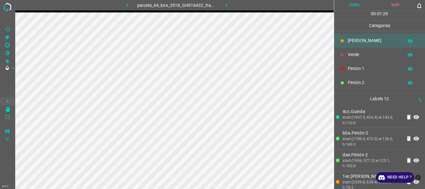
scroll to position [55, 0]
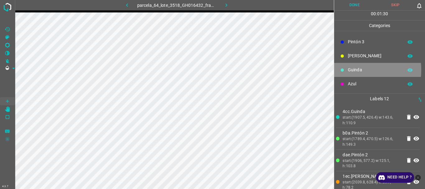
click at [351, 70] on p "Guinda" at bounding box center [374, 70] width 52 height 7
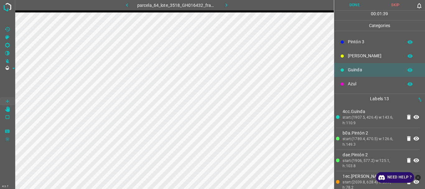
click at [358, 82] on p "Azul" at bounding box center [374, 84] width 52 height 7
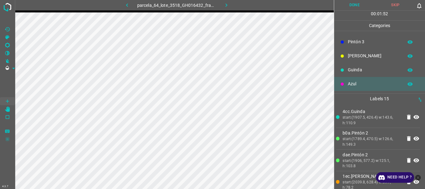
scroll to position [0, 0]
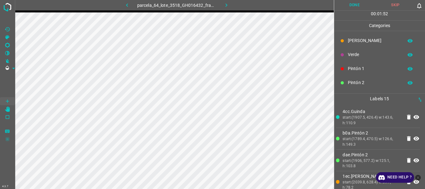
click at [346, 53] on div "Verde" at bounding box center [379, 55] width 91 height 14
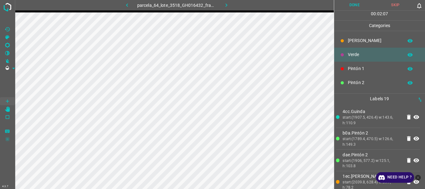
click at [357, 84] on p "Pintón 2" at bounding box center [374, 82] width 52 height 7
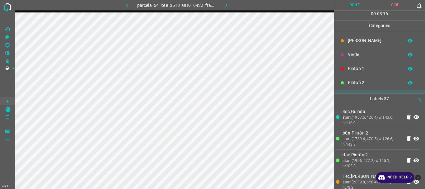
scroll to position [55, 0]
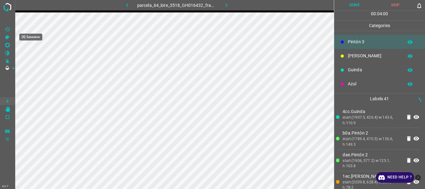
click at [7, 38] on icon "[X] Saturation" at bounding box center [7, 37] width 4 height 4
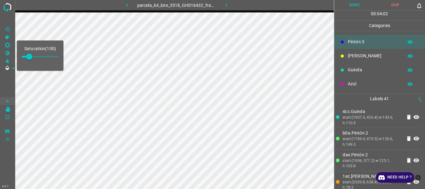
click at [36, 57] on span at bounding box center [40, 56] width 37 height 1
type input "199"
click at [3, 77] on span at bounding box center [7, 84] width 15 height 25
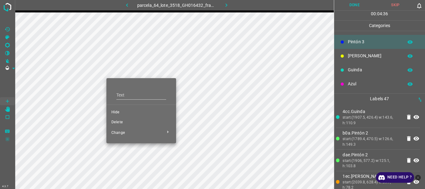
click at [46, 109] on div at bounding box center [212, 94] width 425 height 189
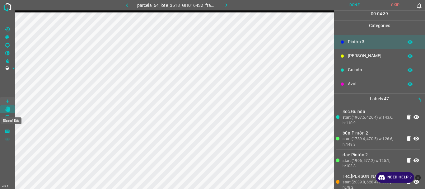
click at [8, 109] on icon "[Space] Edit" at bounding box center [7, 109] width 5 height 6
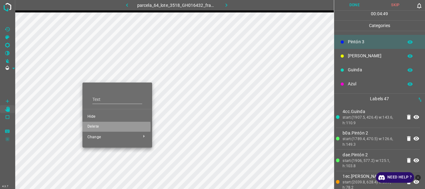
click at [90, 127] on span "Delete" at bounding box center [117, 127] width 60 height 6
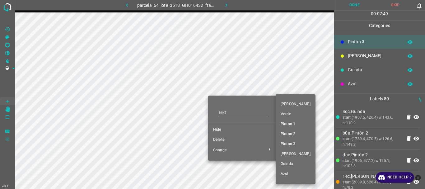
click at [286, 144] on span "Pintón 3" at bounding box center [296, 144] width 30 height 6
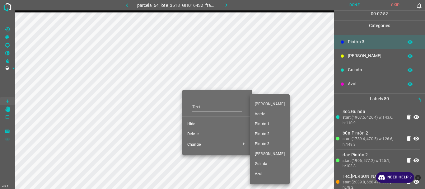
click at [258, 145] on span "Pintón 3" at bounding box center [270, 144] width 30 height 6
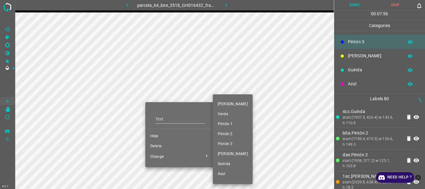
click at [229, 144] on span "Pintón 3" at bounding box center [233, 144] width 30 height 6
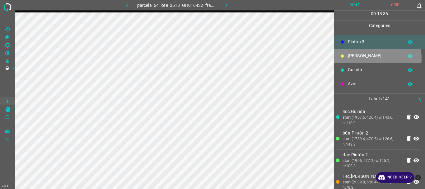
click at [360, 58] on p "[PERSON_NAME]" at bounding box center [374, 56] width 52 height 7
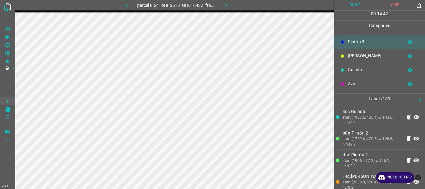
click at [353, 56] on p "[PERSON_NAME]" at bounding box center [374, 56] width 52 height 7
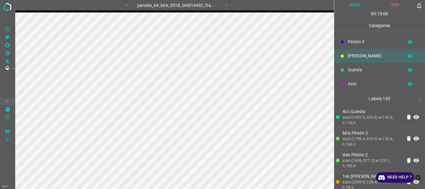
click at [356, 82] on p "Azul" at bounding box center [374, 84] width 52 height 7
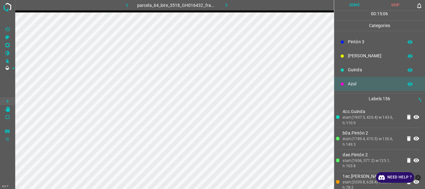
scroll to position [0, 0]
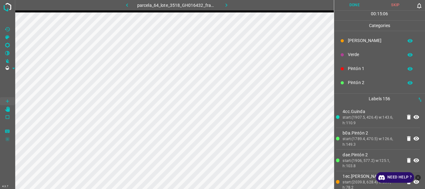
click at [357, 67] on p "Pintón 1" at bounding box center [374, 68] width 52 height 7
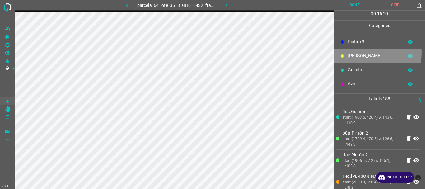
click at [358, 53] on p "[PERSON_NAME]" at bounding box center [374, 56] width 52 height 7
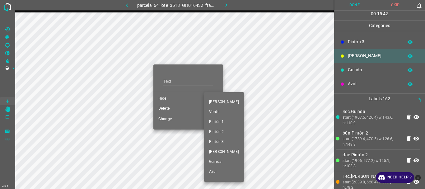
click at [169, 109] on div at bounding box center [212, 94] width 425 height 189
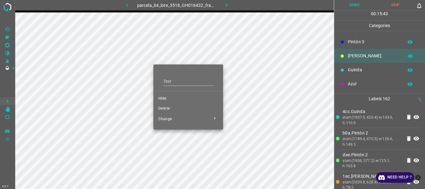
click at [162, 109] on div "[PERSON_NAME] Verde Pintón 1 Pintón 2 Pintón 3 [PERSON_NAME] Azul" at bounding box center [212, 94] width 425 height 189
click at [162, 109] on span "Delete" at bounding box center [188, 109] width 60 height 6
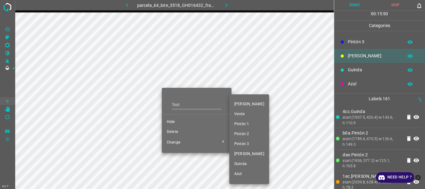
click at [244, 123] on span "Pintón 1" at bounding box center [249, 124] width 30 height 6
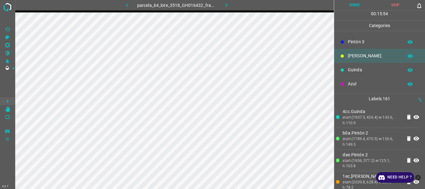
scroll to position [0, 0]
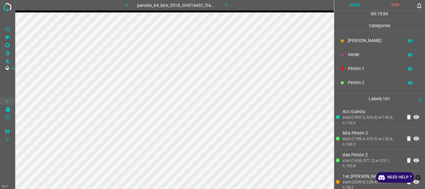
click at [368, 67] on p "Pintón 1" at bounding box center [374, 68] width 52 height 7
click at [362, 71] on p "Guinda" at bounding box center [374, 70] width 52 height 7
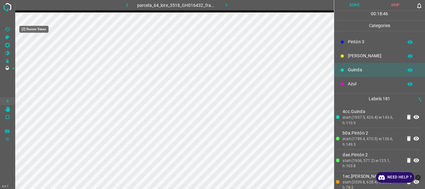
click at [7, 30] on icon "[Z] Restore Values" at bounding box center [8, 29] width 6 height 6
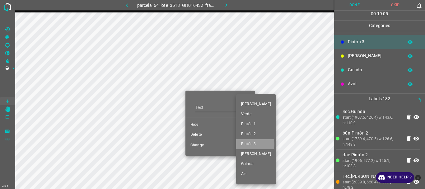
click at [255, 144] on span "Pintón 3" at bounding box center [256, 144] width 30 height 6
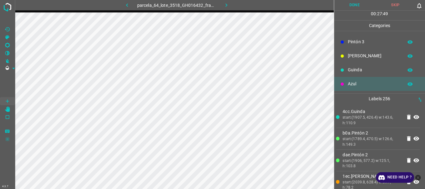
click at [359, 54] on p "[PERSON_NAME]" at bounding box center [374, 56] width 52 height 7
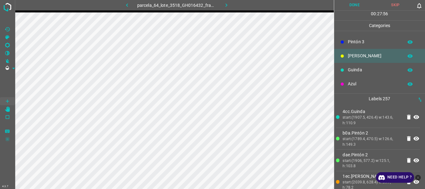
click at [361, 17] on p "Pintón 1" at bounding box center [374, 14] width 52 height 7
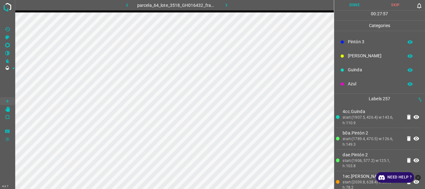
scroll to position [0, 0]
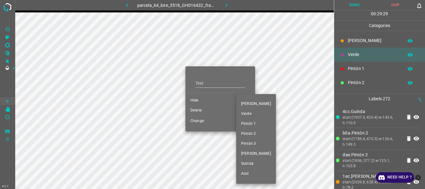
click at [194, 111] on div at bounding box center [212, 94] width 425 height 189
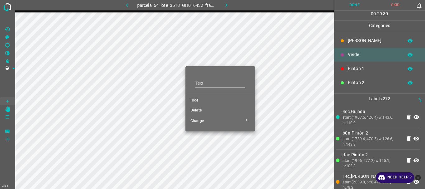
click at [200, 110] on div at bounding box center [212, 94] width 425 height 189
click at [200, 110] on span "Delete" at bounding box center [220, 111] width 60 height 6
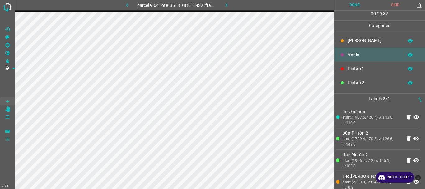
click at [200, 93] on span "Delete" at bounding box center [211, 91] width 45 height 3
click at [199, 93] on span "Delete" at bounding box center [211, 91] width 45 height 3
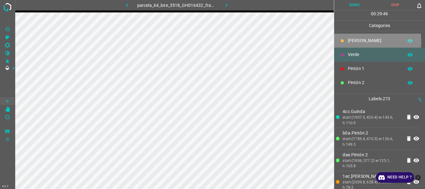
click at [350, 41] on p "[PERSON_NAME]" at bounding box center [374, 40] width 52 height 7
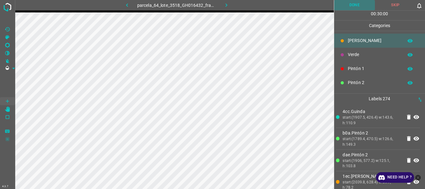
click at [350, 5] on button "Done" at bounding box center [354, 5] width 41 height 10
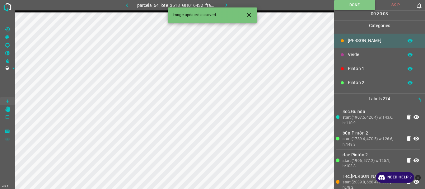
click at [229, 5] on icon "button" at bounding box center [226, 5] width 7 height 7
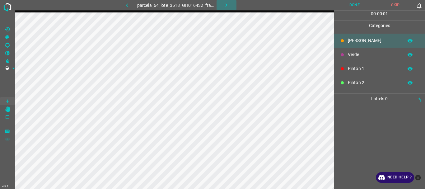
click at [227, 6] on icon "button" at bounding box center [226, 4] width 2 height 3
click at [224, 4] on icon "button" at bounding box center [225, 5] width 7 height 7
click at [224, 4] on div "parcela_64_lote_3519_GH016431_frame_00101_97697.jpg" at bounding box center [177, 5] width 156 height 10
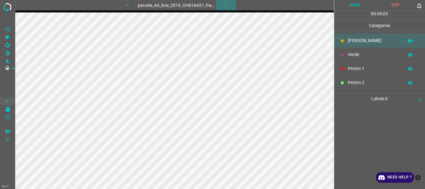
click at [224, 4] on div "parcela_64_lote_3519_GH016431_frame_00101_97697.jpg" at bounding box center [177, 5] width 156 height 10
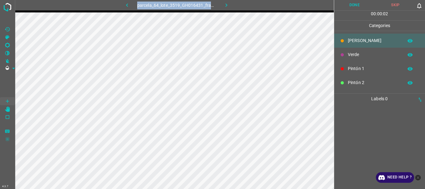
click at [128, 6] on icon "button" at bounding box center [127, 5] width 7 height 7
click at [225, 2] on button "button" at bounding box center [226, 5] width 20 height 10
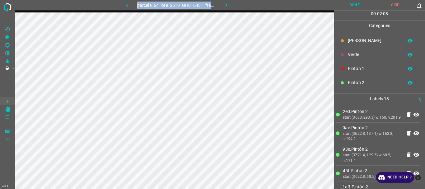
click at [356, 40] on p "[PERSON_NAME]" at bounding box center [374, 40] width 52 height 7
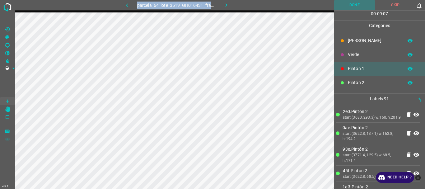
click at [351, 7] on button "Done" at bounding box center [354, 5] width 41 height 10
click at [225, 4] on icon "button" at bounding box center [226, 5] width 7 height 7
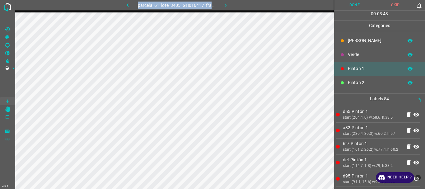
click at [356, 7] on button "Done" at bounding box center [354, 5] width 41 height 10
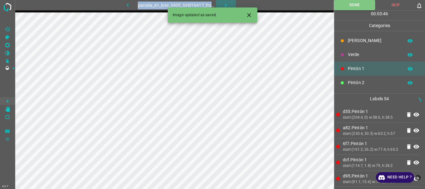
click at [226, 3] on icon "button" at bounding box center [225, 5] width 7 height 7
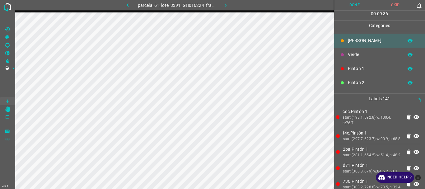
click at [15, 79] on div at bounding box center [7, 94] width 15 height 189
